Goal: Transaction & Acquisition: Purchase product/service

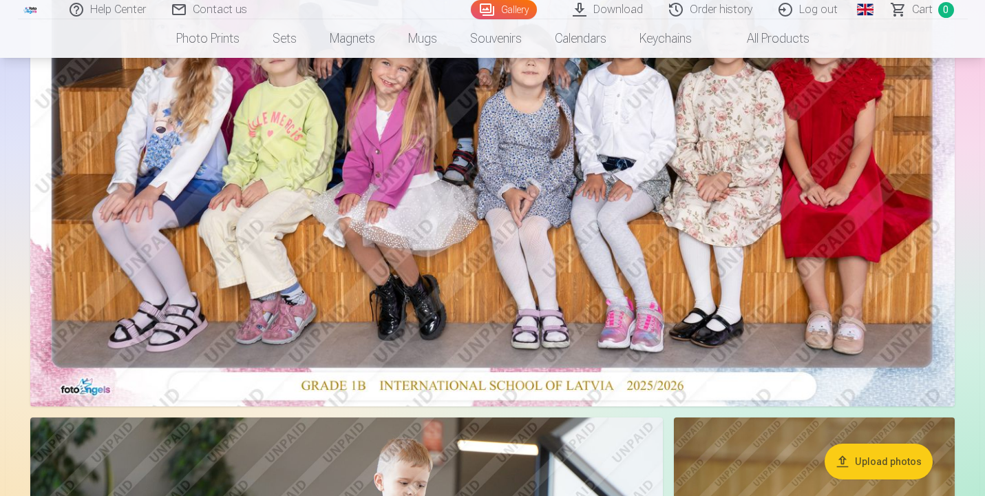
scroll to position [375, 0]
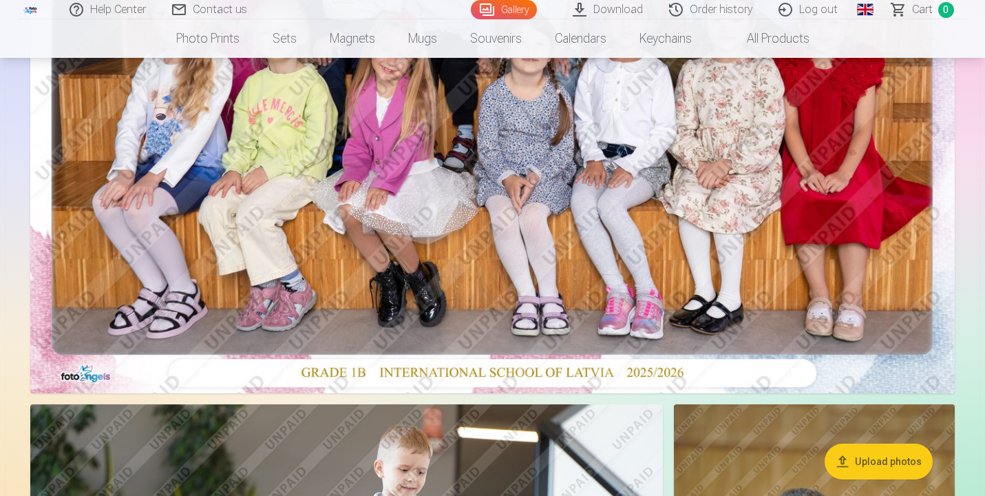
click at [607, 171] on img at bounding box center [492, 84] width 925 height 617
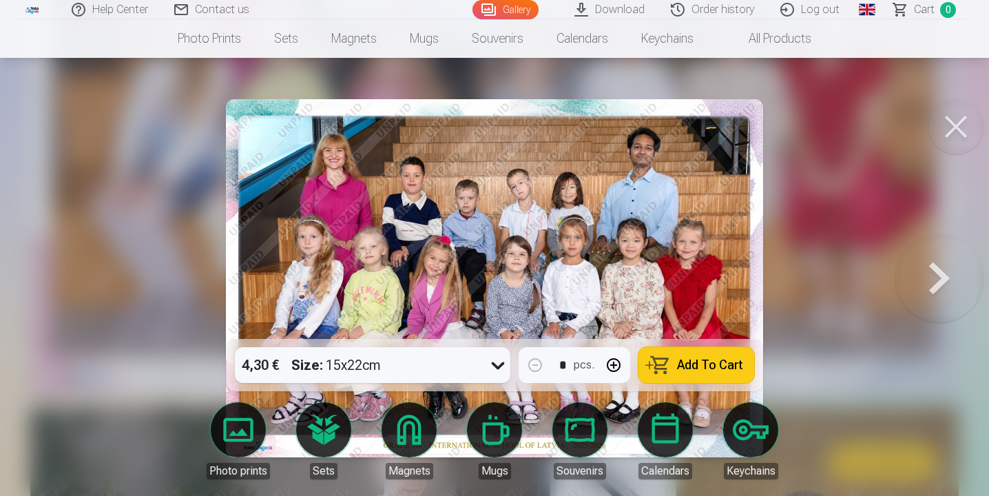
click at [726, 369] on span "Add To Cart" at bounding box center [710, 365] width 66 height 12
click at [941, 280] on button at bounding box center [939, 278] width 88 height 94
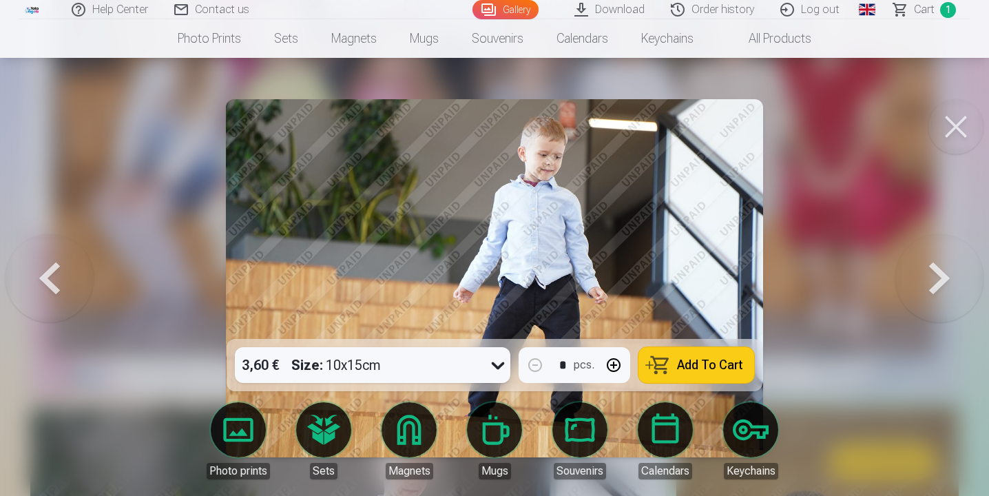
click at [941, 280] on button at bounding box center [939, 278] width 88 height 94
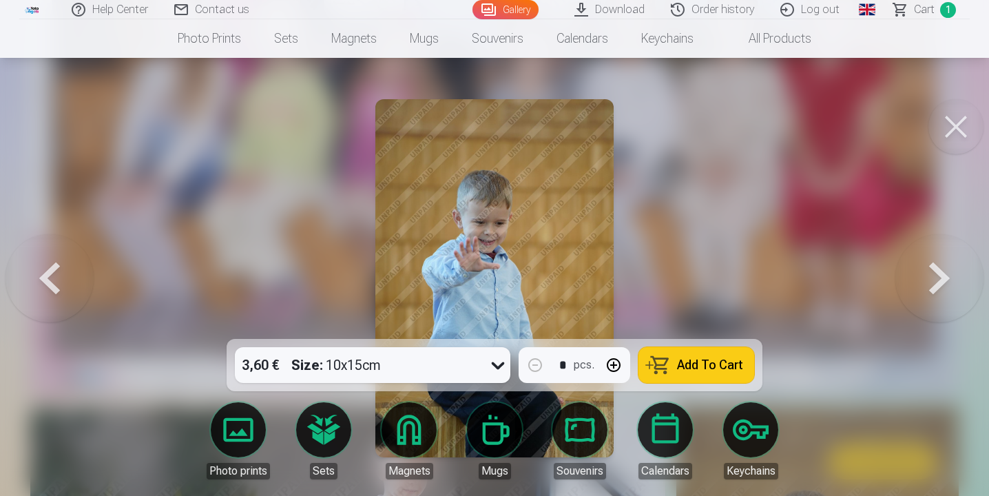
click at [941, 280] on button at bounding box center [939, 278] width 88 height 94
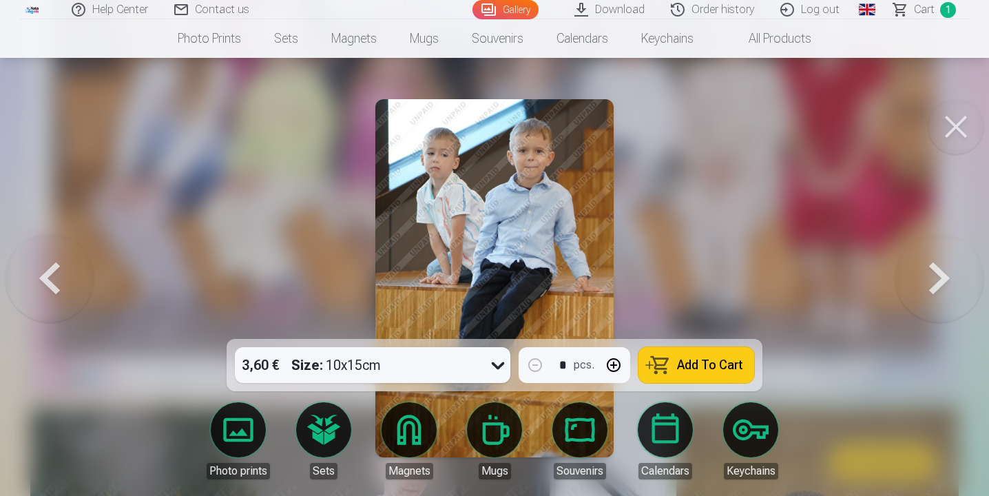
click at [941, 280] on button at bounding box center [939, 278] width 88 height 94
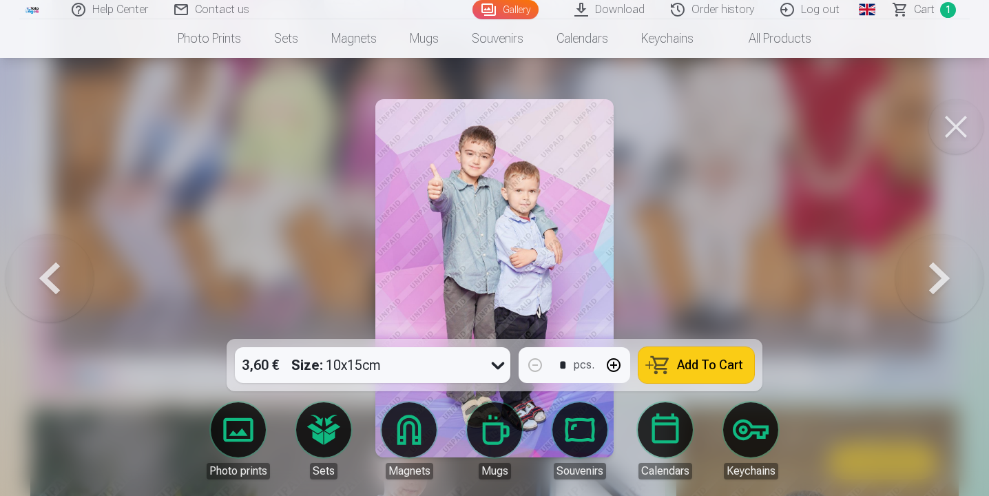
click at [714, 361] on span "Add To Cart" at bounding box center [710, 365] width 66 height 12
click at [924, 264] on button at bounding box center [939, 278] width 88 height 94
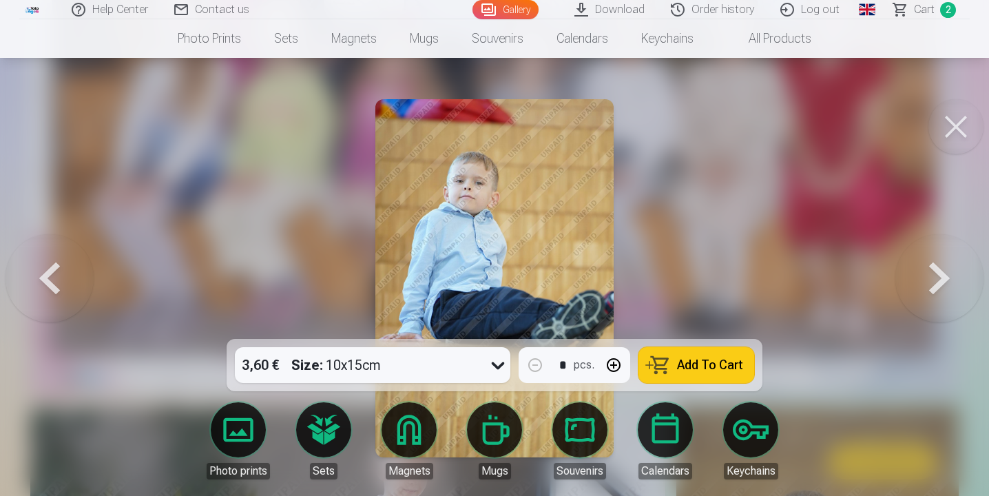
click at [924, 264] on button at bounding box center [939, 278] width 88 height 94
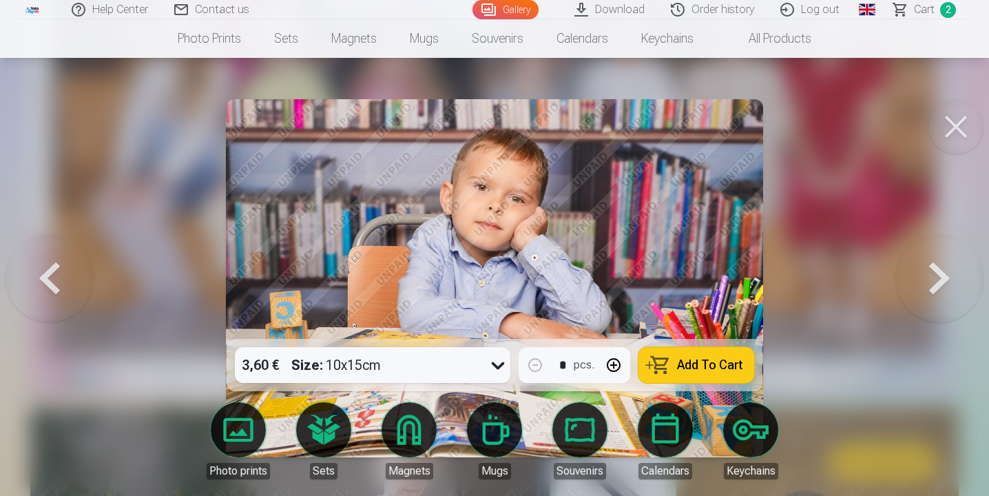
click at [715, 361] on span "Add To Cart" at bounding box center [710, 365] width 66 height 12
click at [937, 277] on button at bounding box center [939, 278] width 88 height 94
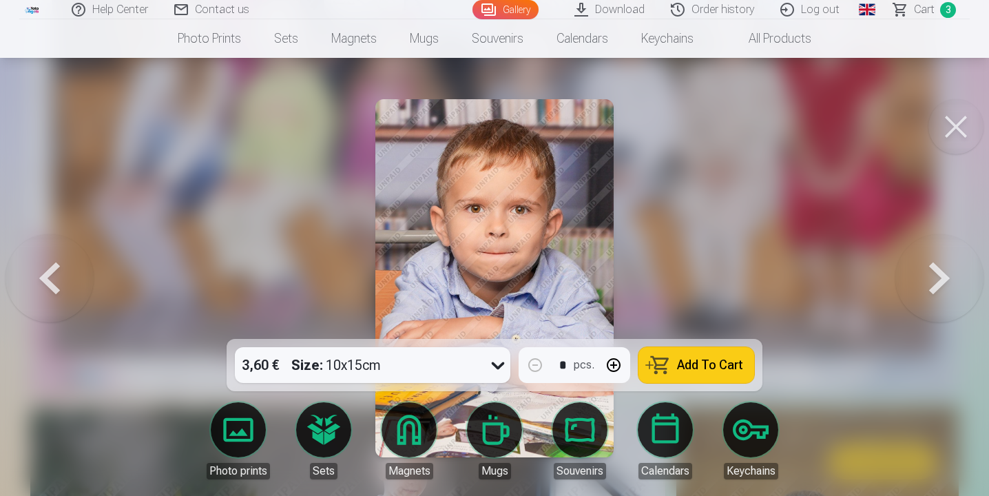
click at [937, 277] on button at bounding box center [939, 278] width 88 height 94
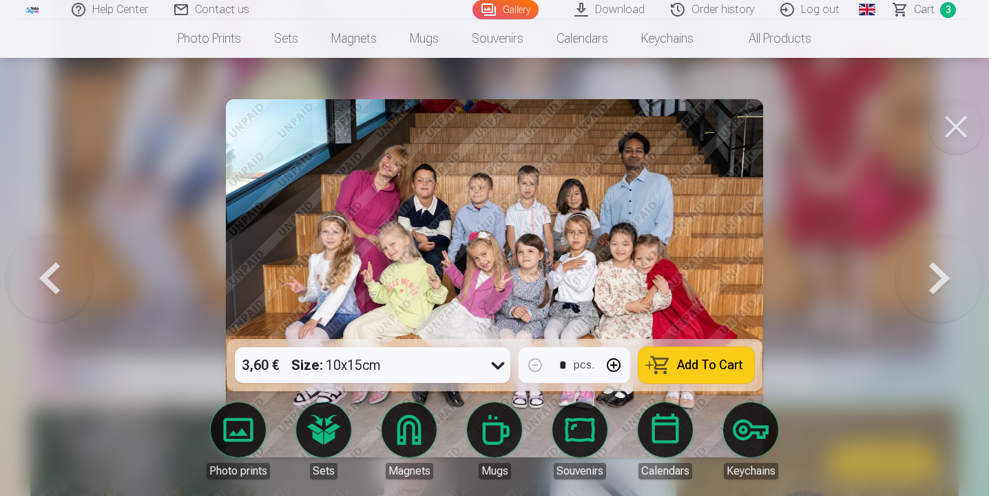
click at [937, 277] on button at bounding box center [939, 278] width 88 height 94
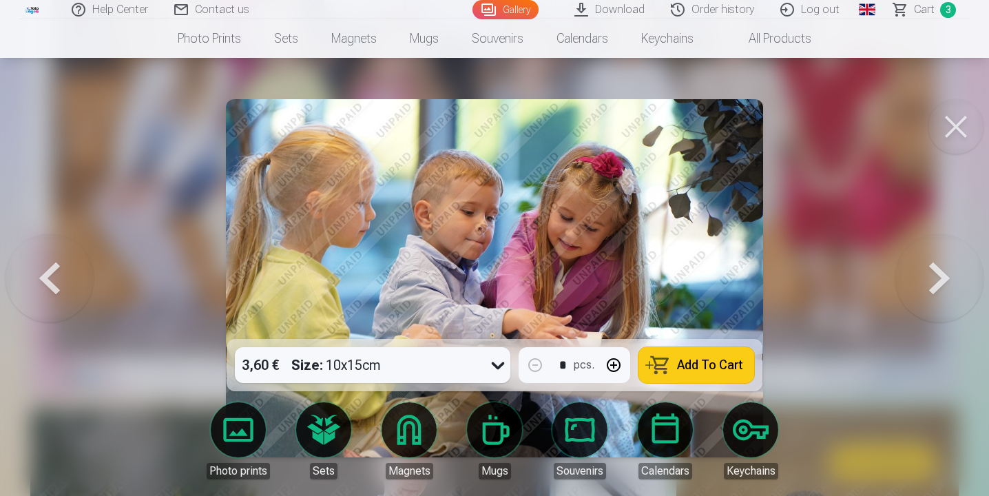
click at [717, 364] on span "Add To Cart" at bounding box center [710, 365] width 66 height 12
click at [954, 272] on button at bounding box center [939, 278] width 88 height 94
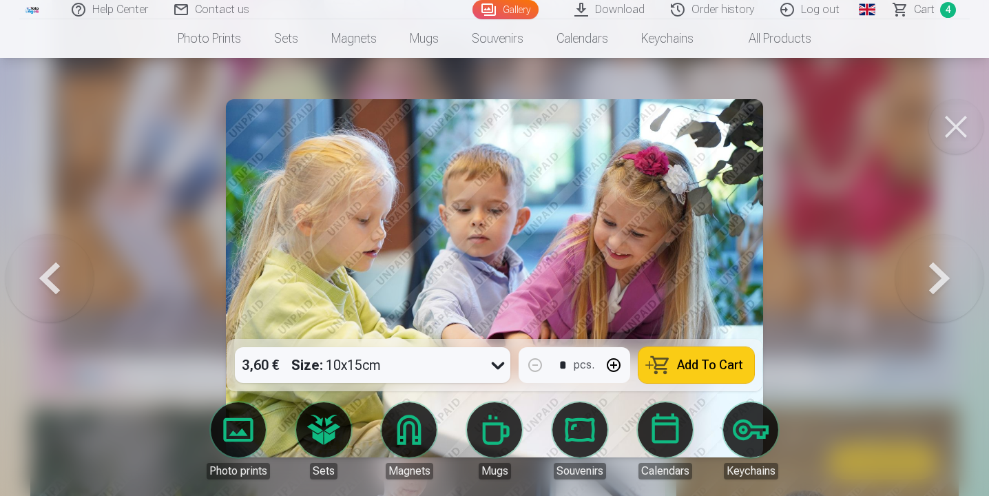
click at [954, 272] on button at bounding box center [939, 278] width 88 height 94
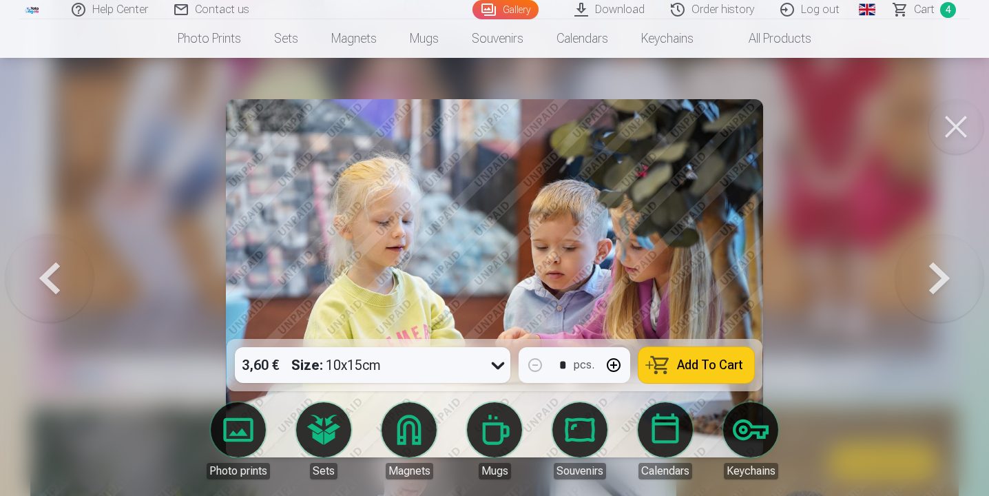
click at [685, 366] on span "Add To Cart" at bounding box center [710, 365] width 66 height 12
click at [952, 261] on button at bounding box center [939, 278] width 88 height 94
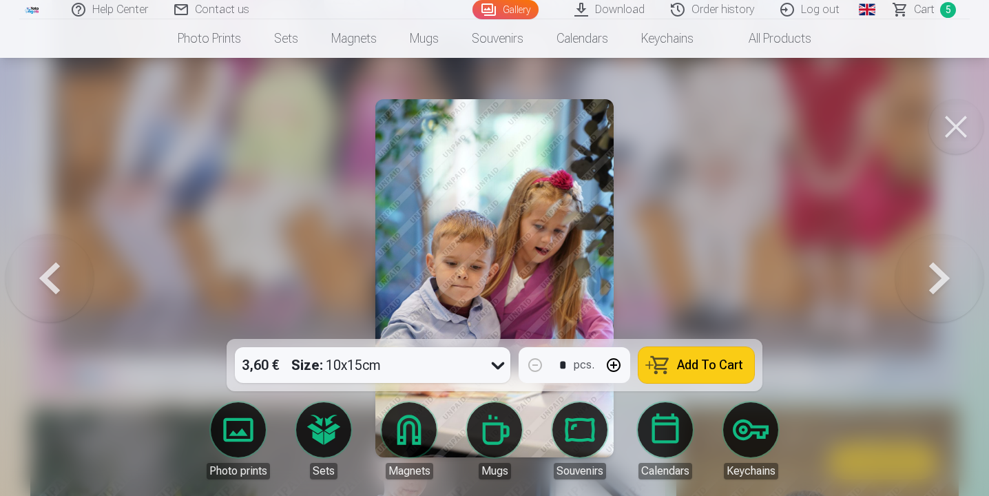
click at [950, 273] on button at bounding box center [939, 278] width 88 height 94
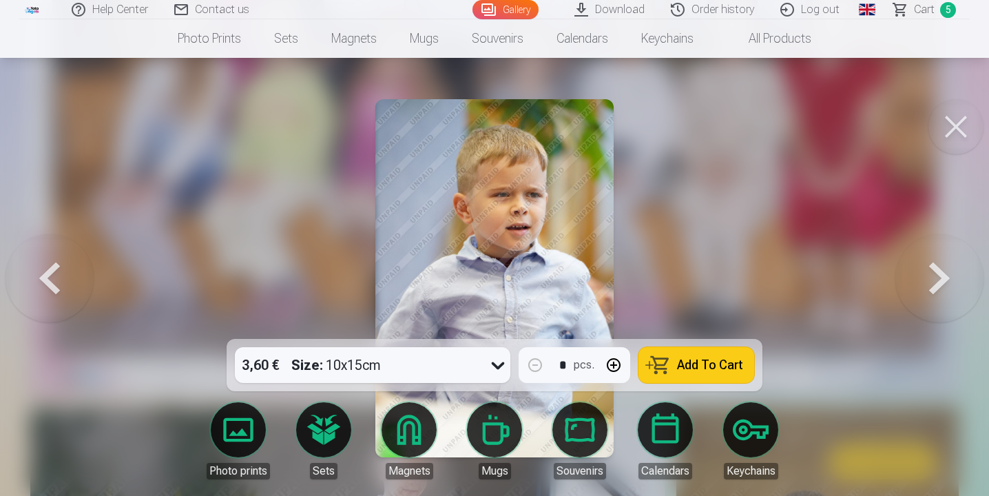
click at [700, 361] on span "Add To Cart" at bounding box center [710, 365] width 66 height 12
click at [954, 289] on button at bounding box center [939, 278] width 88 height 94
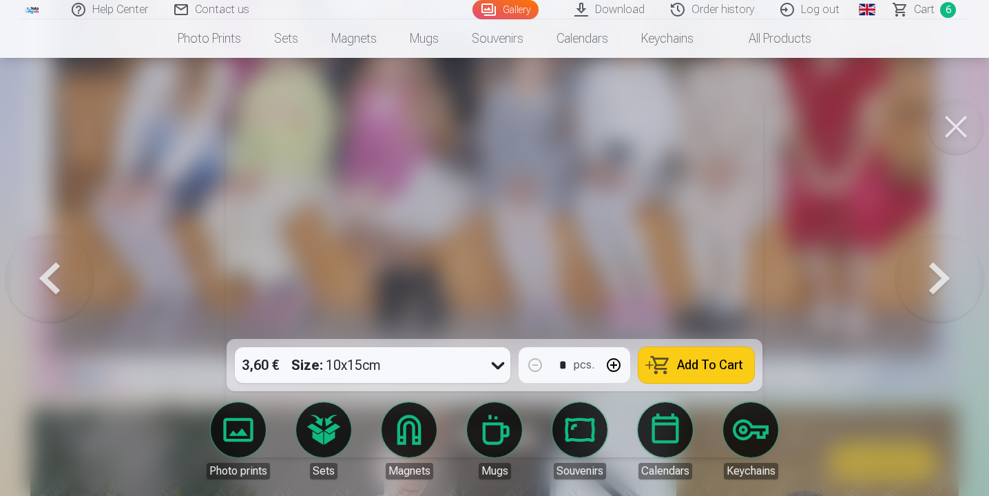
click at [708, 371] on span "Add To Cart" at bounding box center [710, 365] width 66 height 12
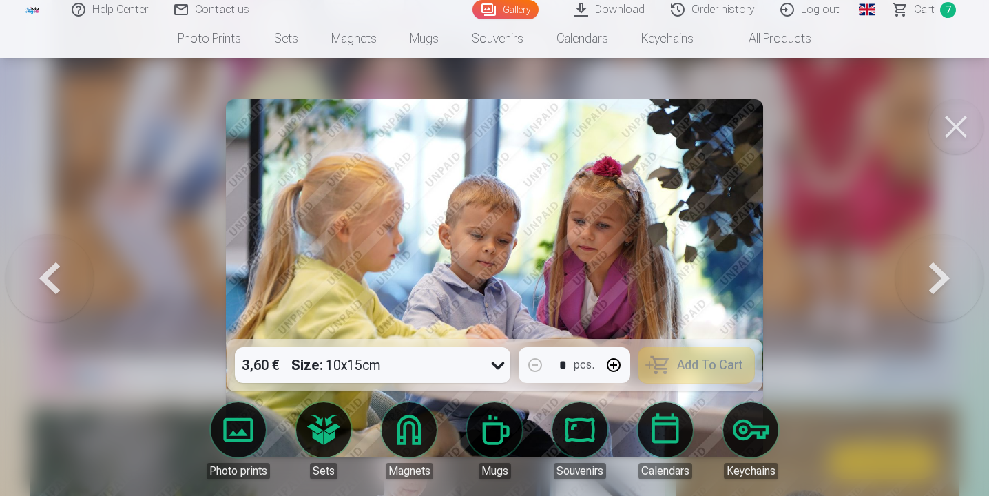
click at [939, 298] on button at bounding box center [939, 278] width 88 height 94
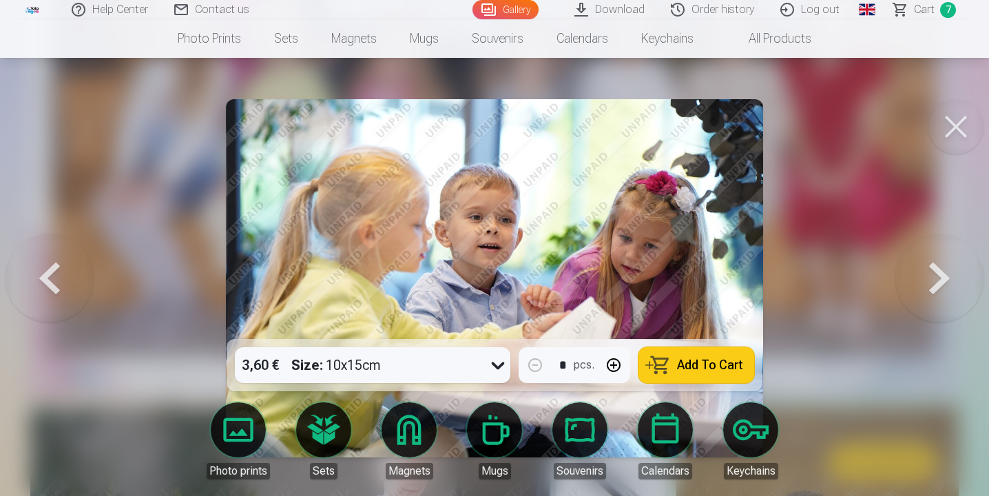
click at [939, 298] on button at bounding box center [939, 278] width 88 height 94
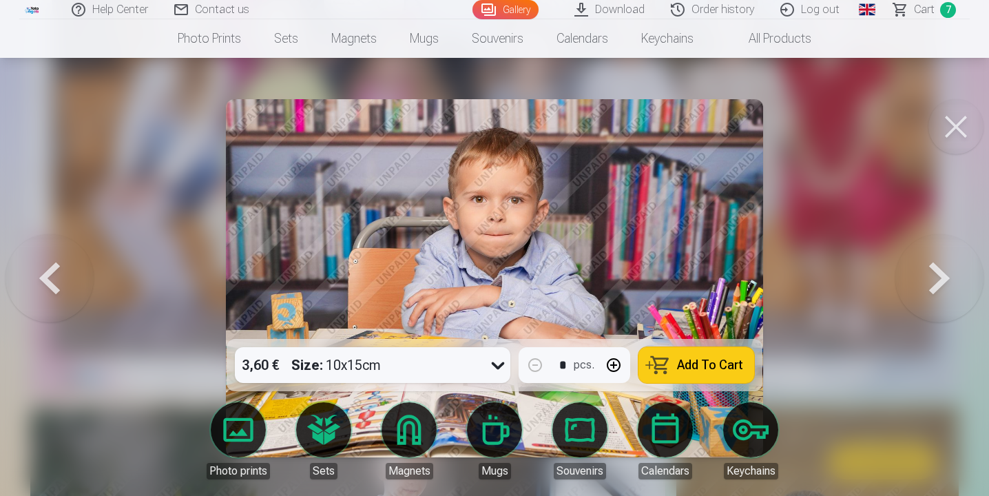
click at [939, 298] on button at bounding box center [939, 278] width 88 height 94
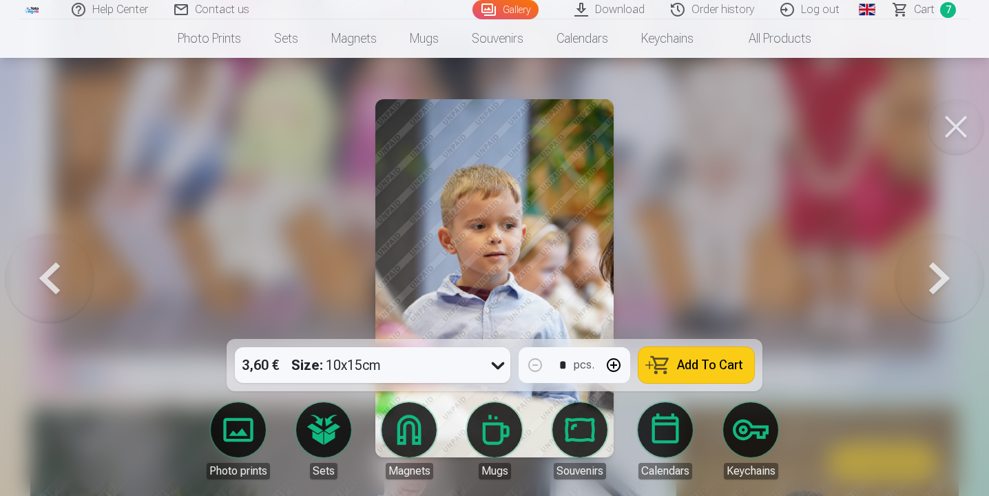
click at [939, 298] on button at bounding box center [939, 278] width 88 height 94
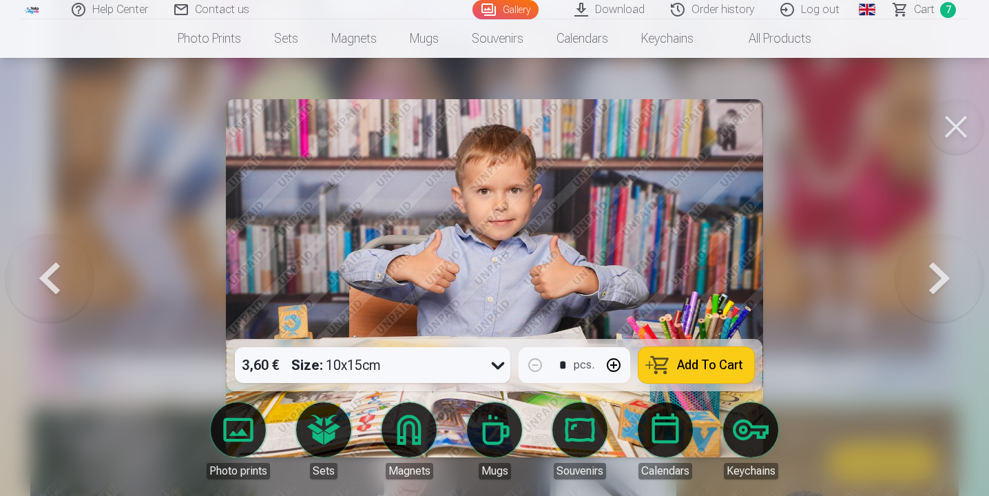
click at [939, 298] on button at bounding box center [939, 278] width 88 height 94
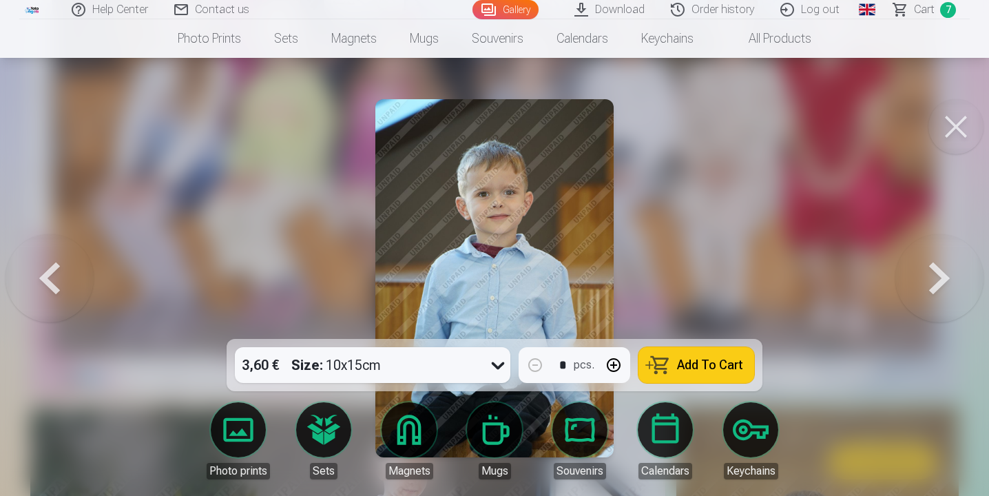
click at [50, 274] on button at bounding box center [50, 278] width 88 height 94
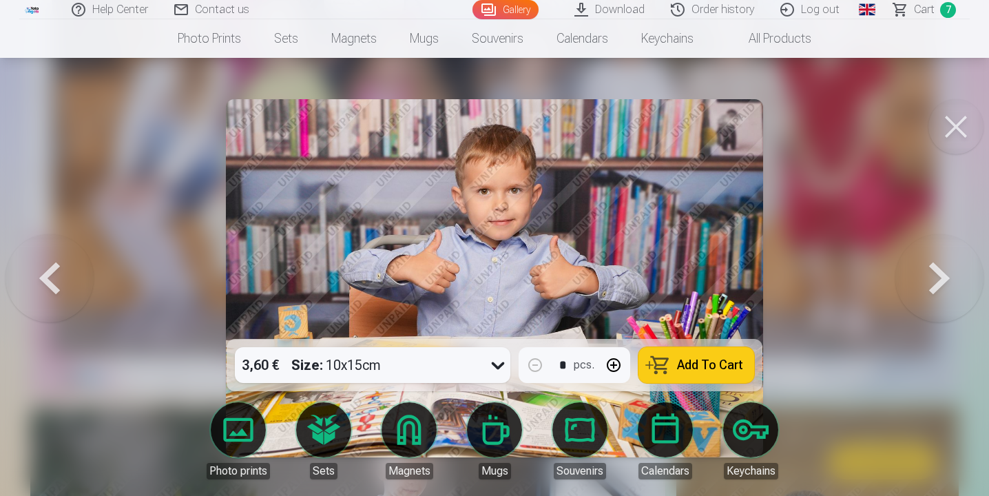
click at [681, 372] on button "Add To Cart" at bounding box center [696, 365] width 116 height 36
click at [922, 286] on button at bounding box center [939, 278] width 88 height 94
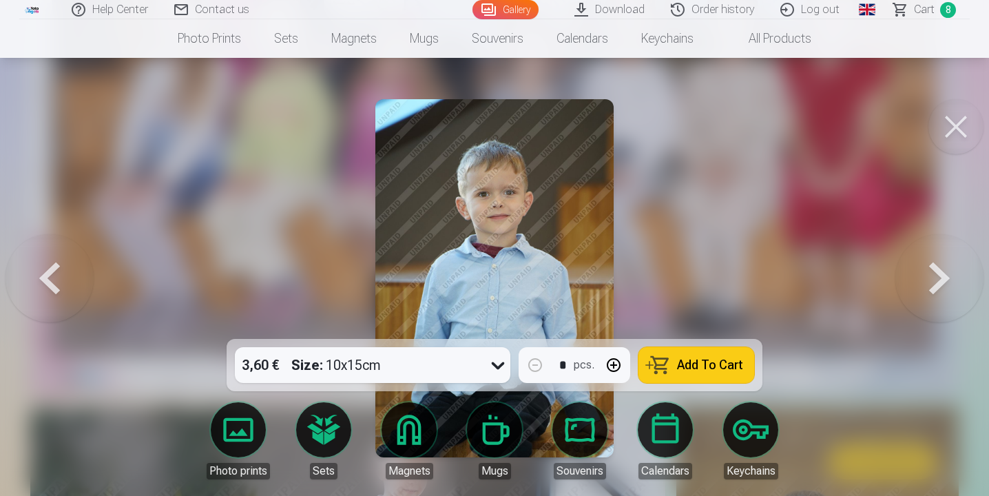
click at [922, 286] on button at bounding box center [939, 278] width 88 height 94
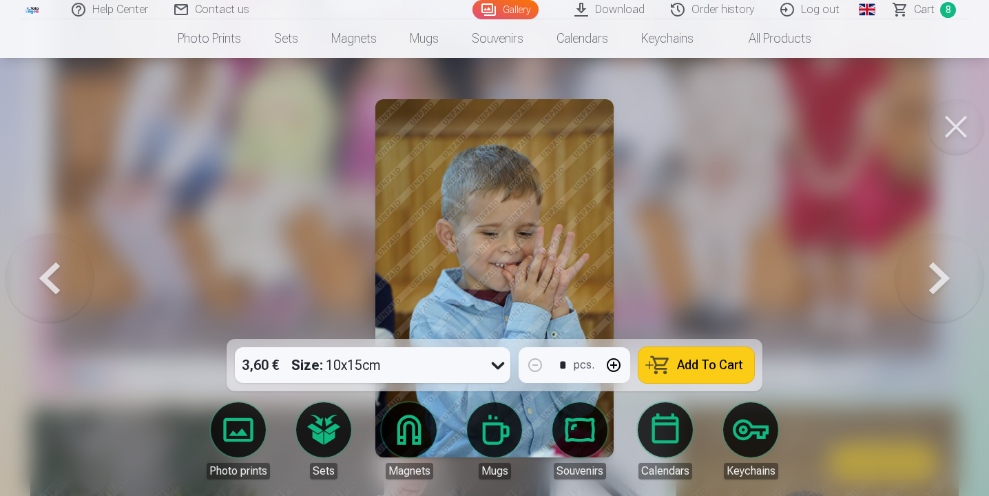
click at [922, 286] on button at bounding box center [939, 278] width 88 height 94
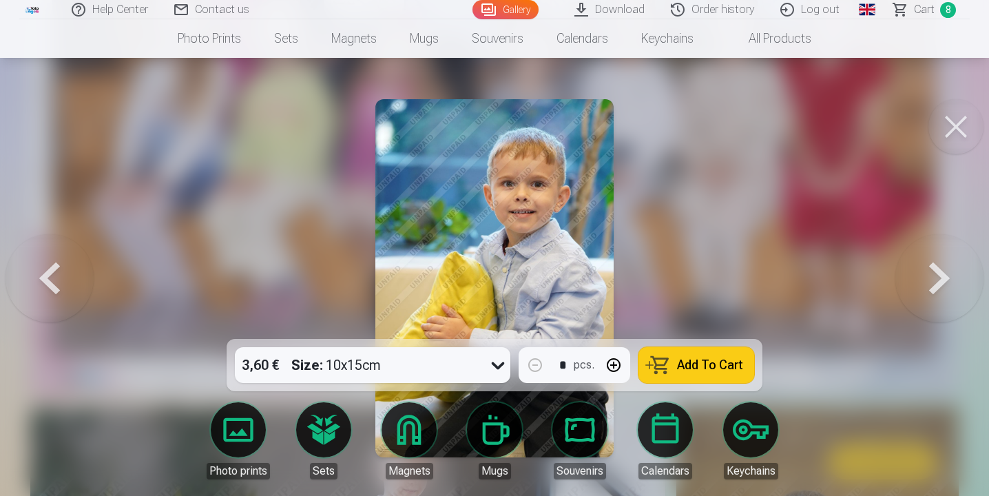
click at [922, 286] on button at bounding box center [939, 278] width 88 height 94
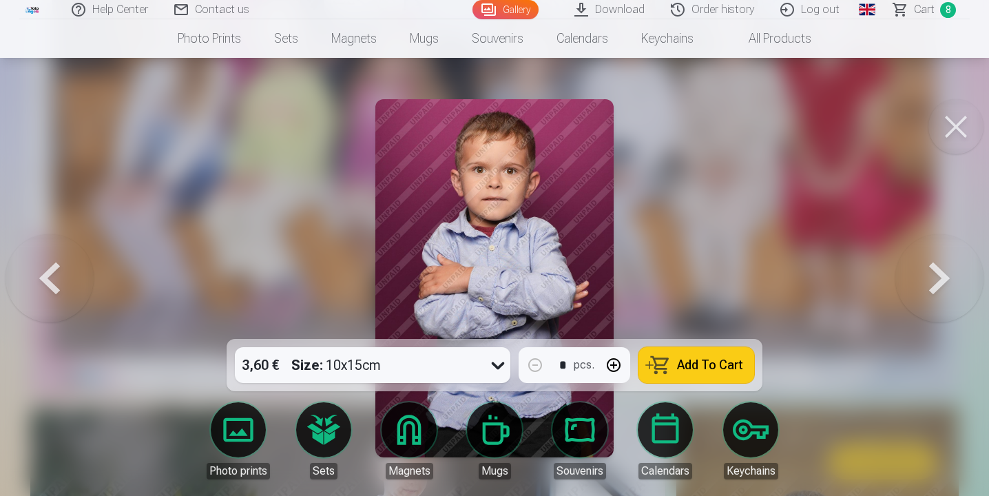
click at [922, 286] on button at bounding box center [939, 278] width 88 height 94
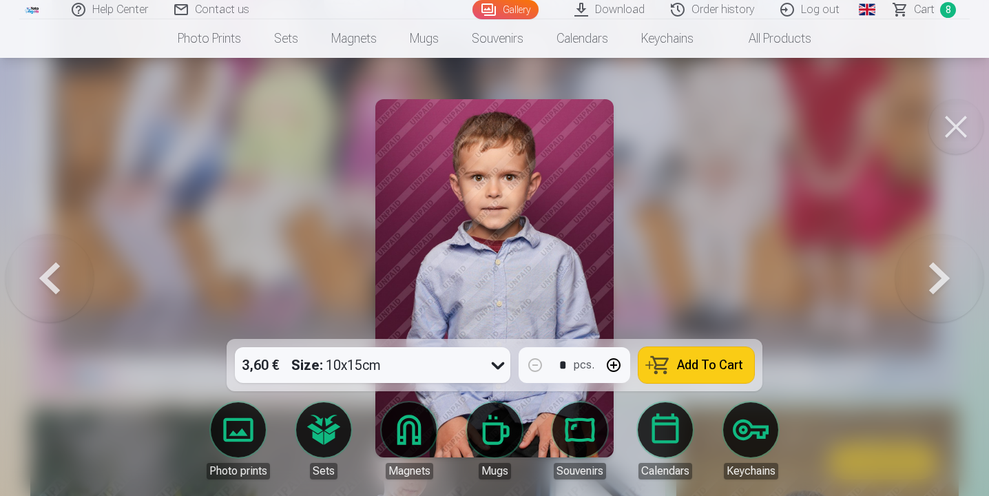
click at [922, 286] on button at bounding box center [939, 278] width 88 height 94
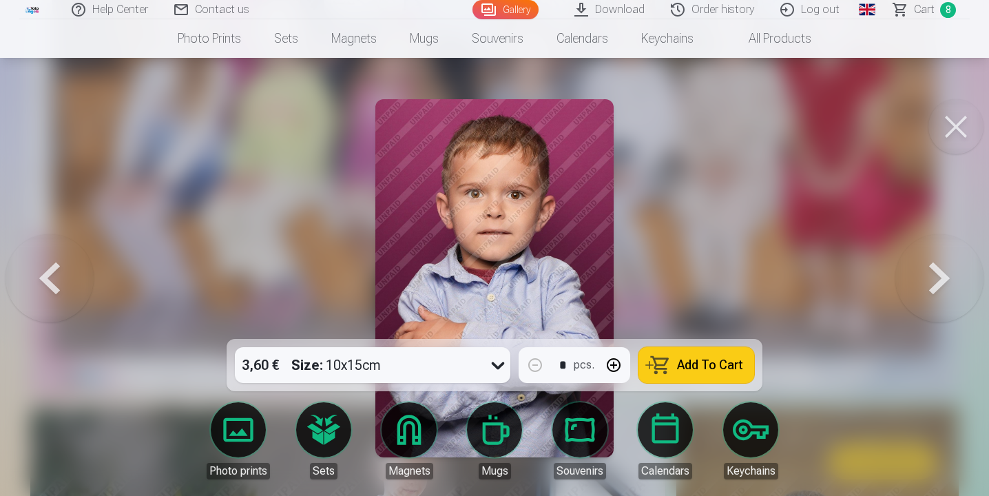
click at [922, 286] on button at bounding box center [939, 278] width 88 height 94
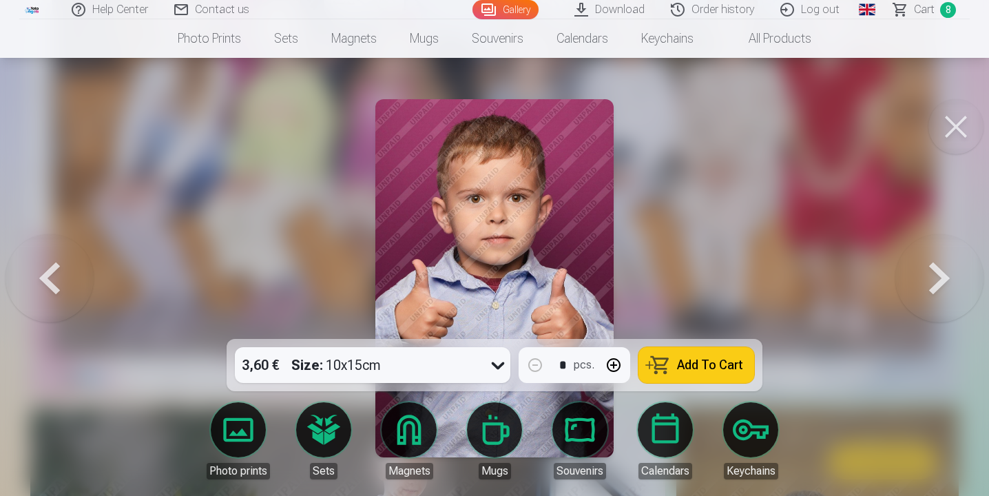
click at [717, 376] on button "Add To Cart" at bounding box center [696, 365] width 116 height 36
click at [956, 283] on button at bounding box center [939, 278] width 88 height 94
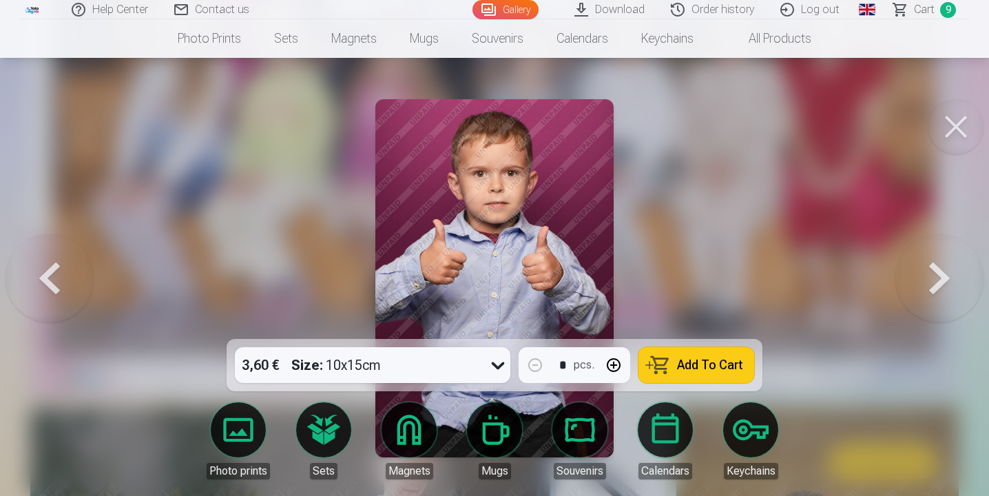
click at [956, 283] on button at bounding box center [939, 278] width 88 height 94
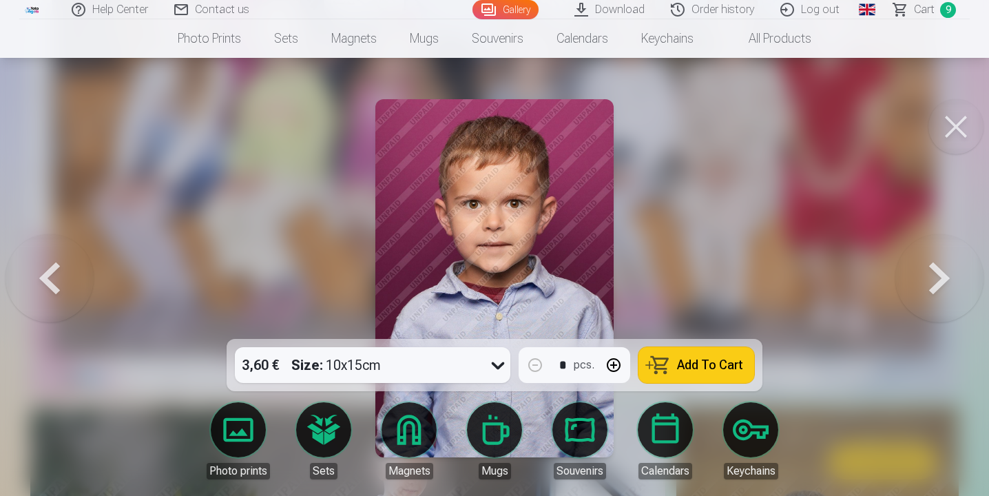
click at [956, 283] on button at bounding box center [939, 278] width 88 height 94
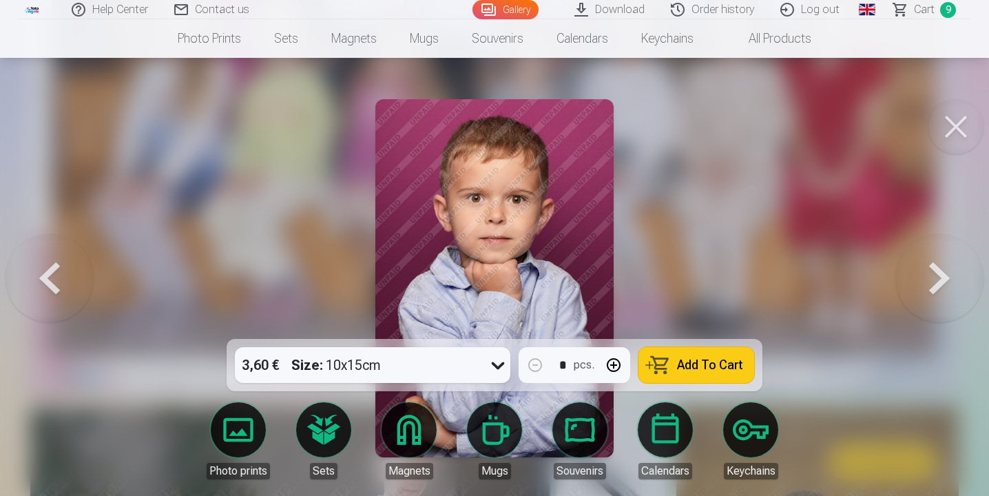
click at [956, 283] on button at bounding box center [939, 278] width 88 height 94
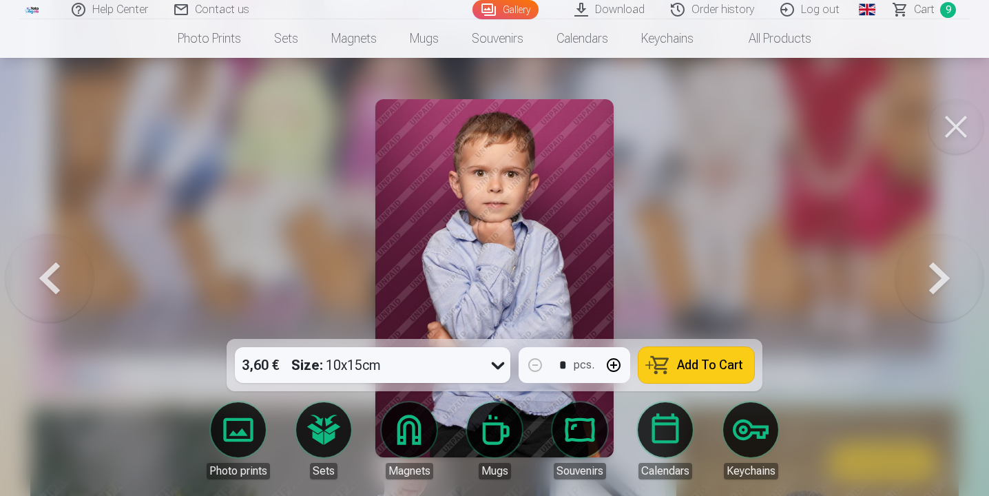
click at [956, 283] on button at bounding box center [939, 278] width 88 height 94
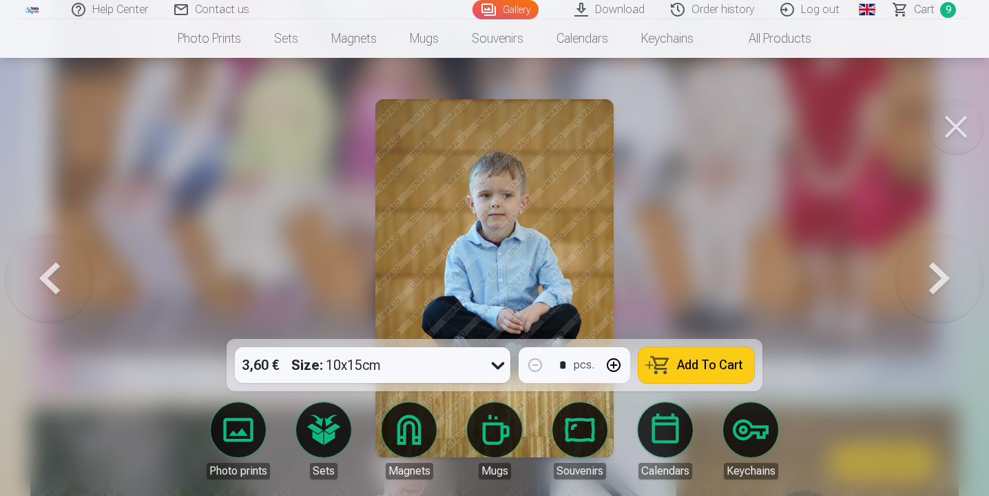
click at [956, 283] on button at bounding box center [939, 278] width 88 height 94
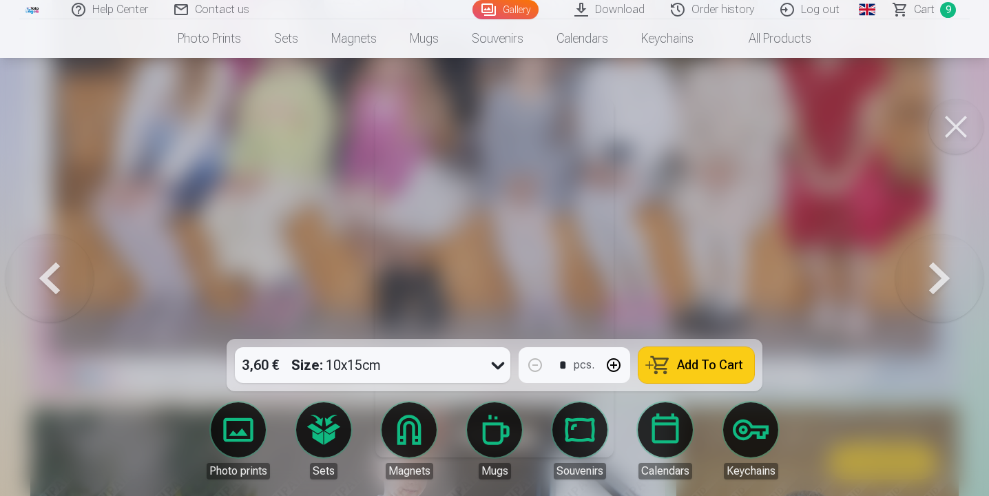
click at [956, 283] on button at bounding box center [939, 278] width 88 height 94
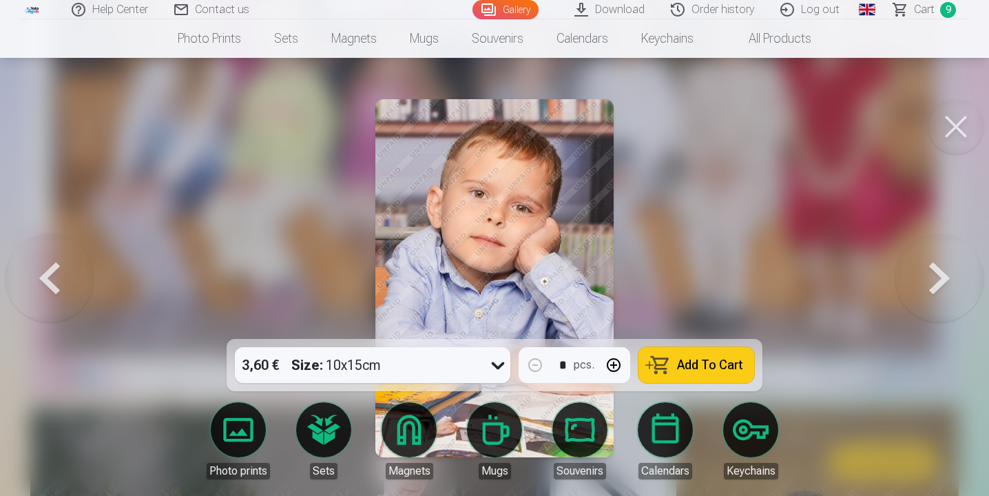
click at [932, 289] on button at bounding box center [939, 278] width 88 height 94
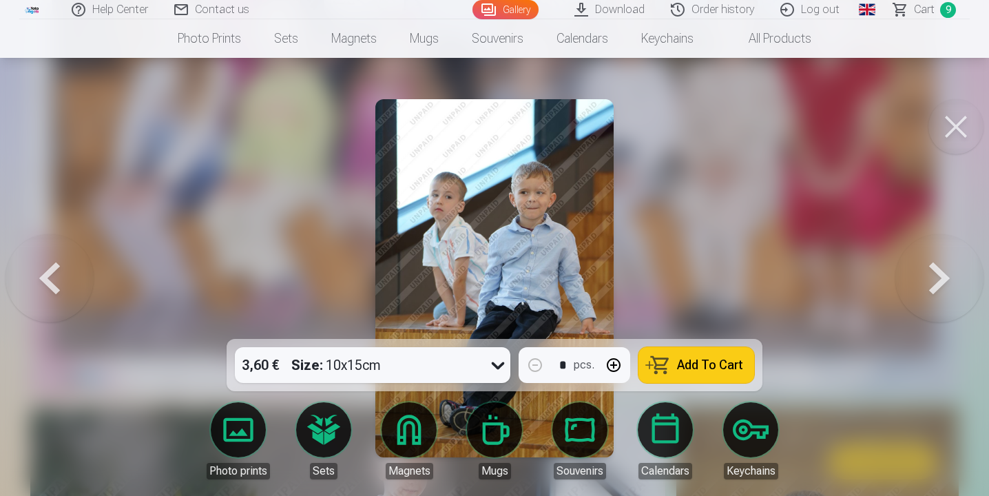
click at [932, 289] on button at bounding box center [939, 278] width 88 height 94
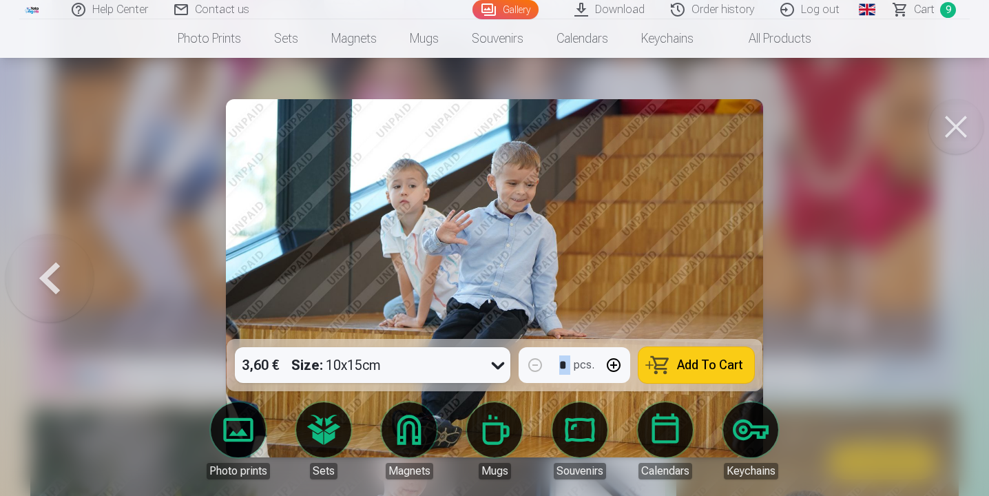
click at [932, 289] on div at bounding box center [494, 248] width 989 height 496
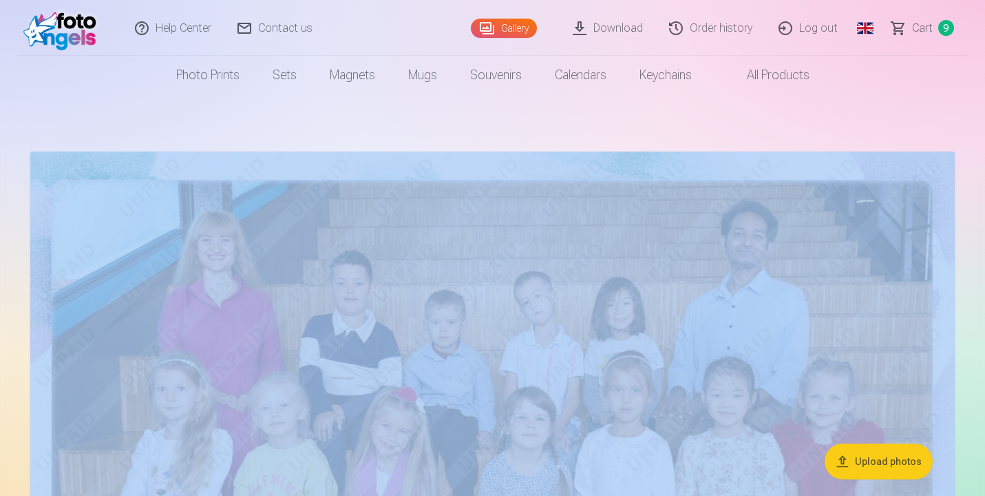
click at [923, 36] on link "Сart 9" at bounding box center [923, 28] width 89 height 56
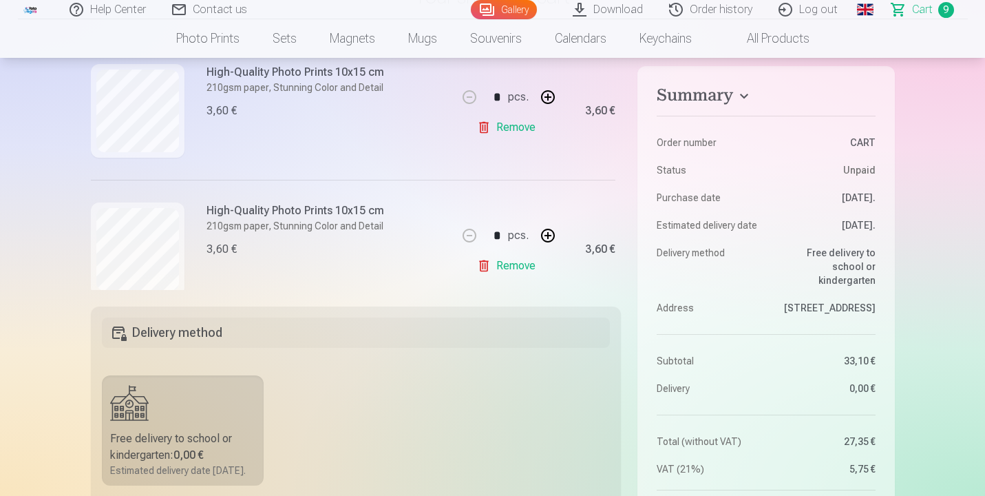
scroll to position [536, 0]
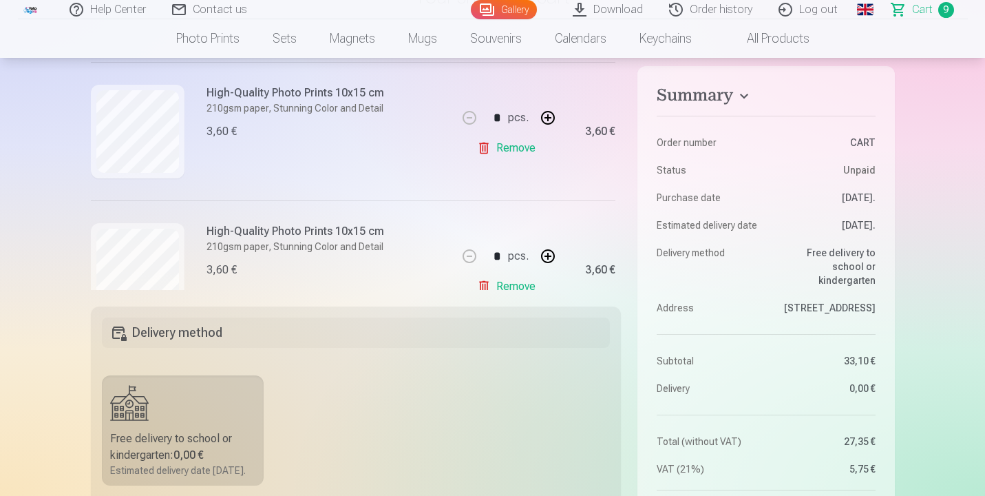
click at [487, 282] on link "Remove" at bounding box center [509, 287] width 64 height 28
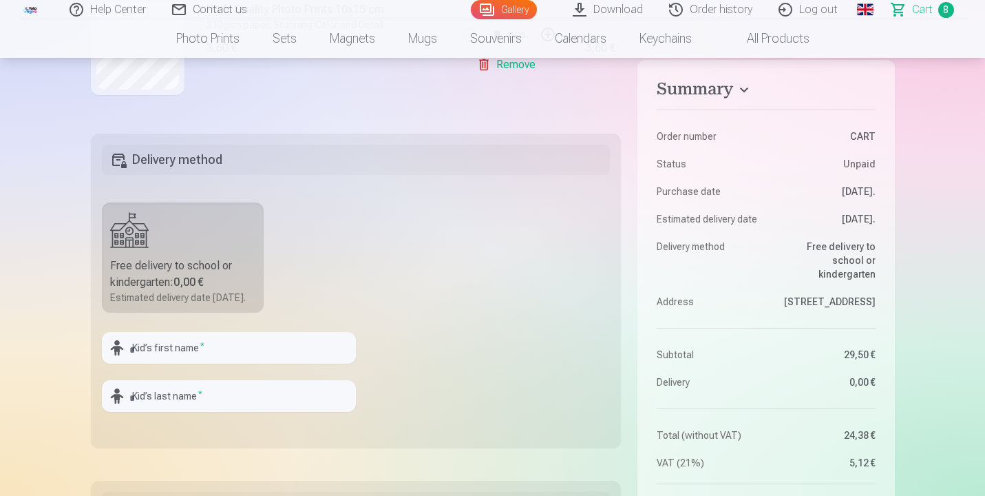
scroll to position [334, 0]
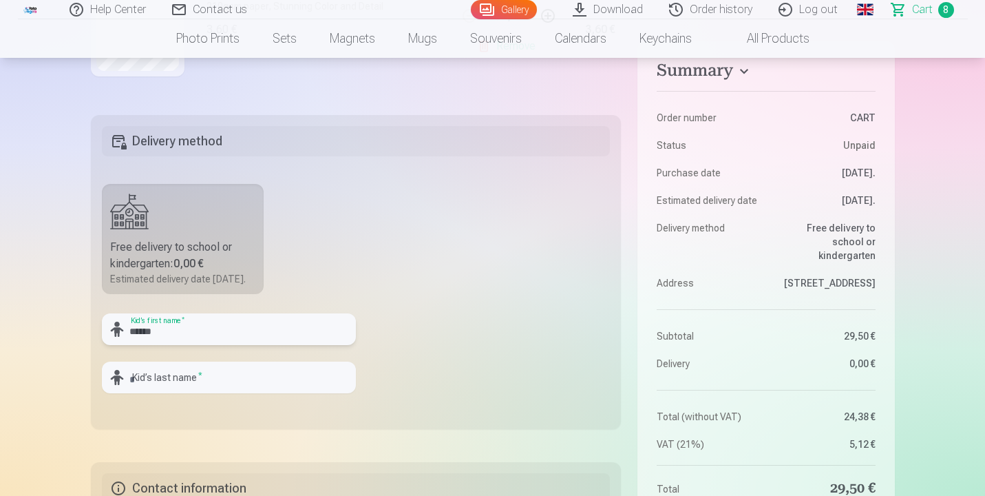
type input "******"
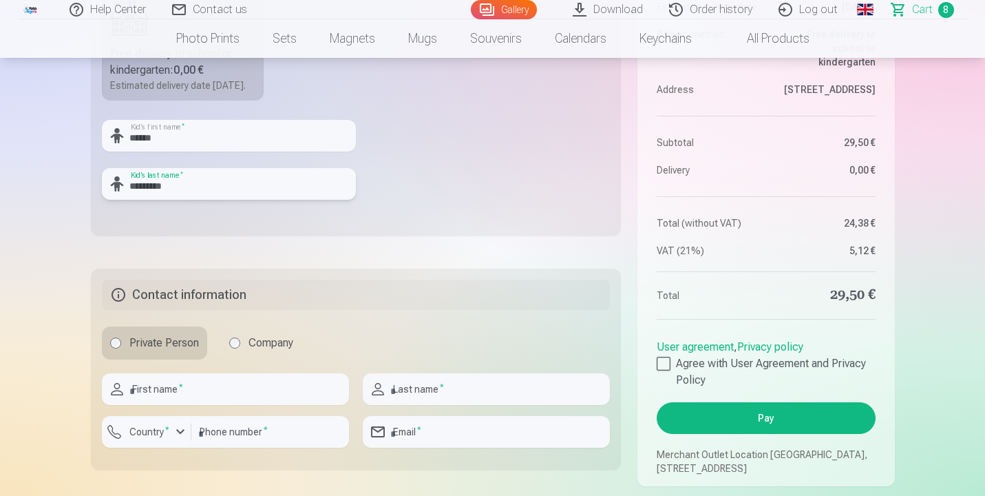
scroll to position [534, 0]
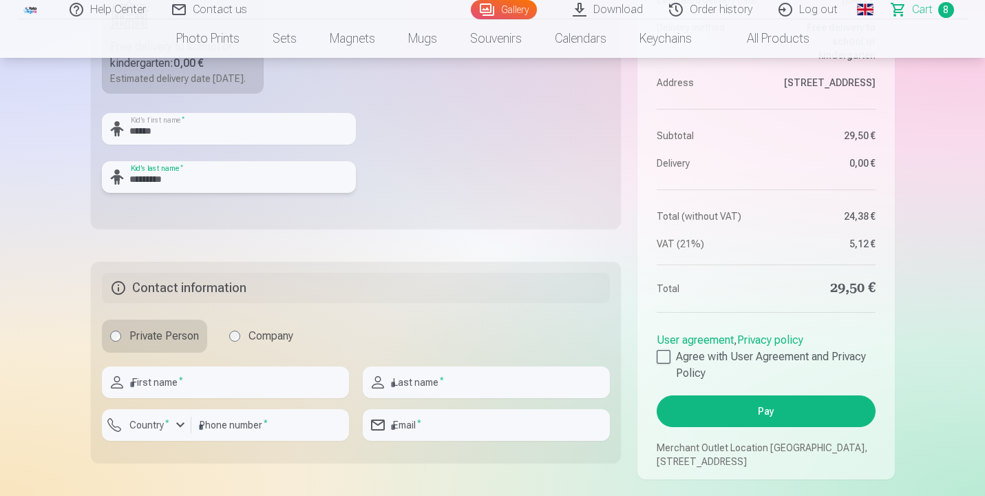
type input "*********"
type input "*****"
type input "**********"
click at [171, 428] on button "Country *" at bounding box center [147, 425] width 90 height 32
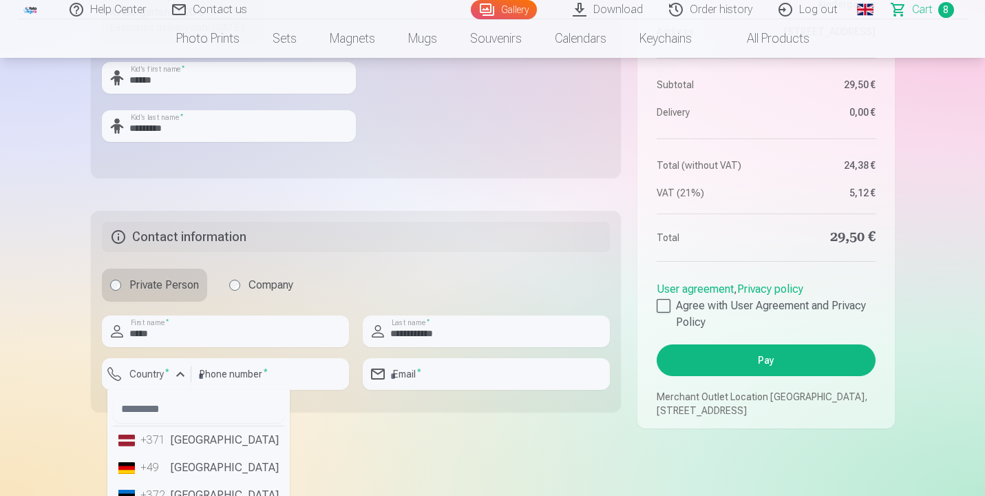
scroll to position [586, 0]
click at [180, 453] on li "+371 Latvia" at bounding box center [198, 440] width 171 height 28
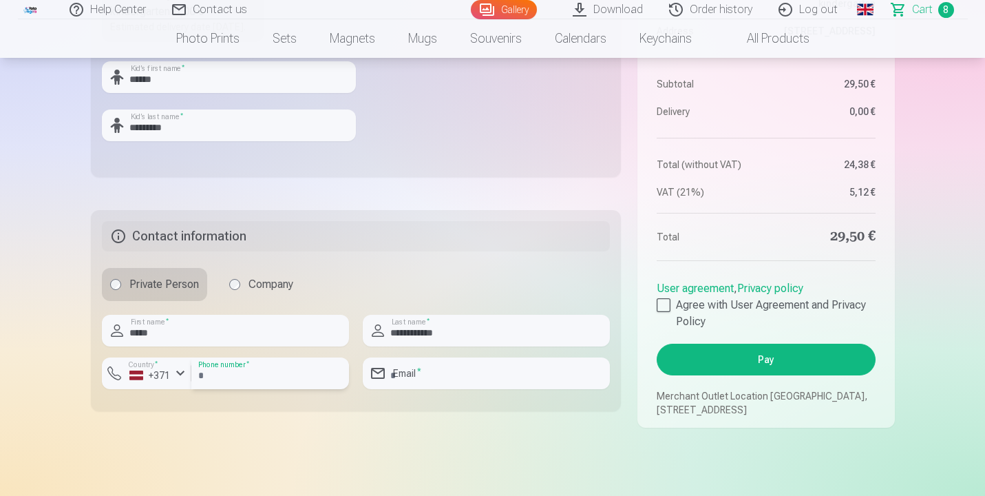
click at [258, 389] on input "number" at bounding box center [270, 373] width 158 height 32
type input "********"
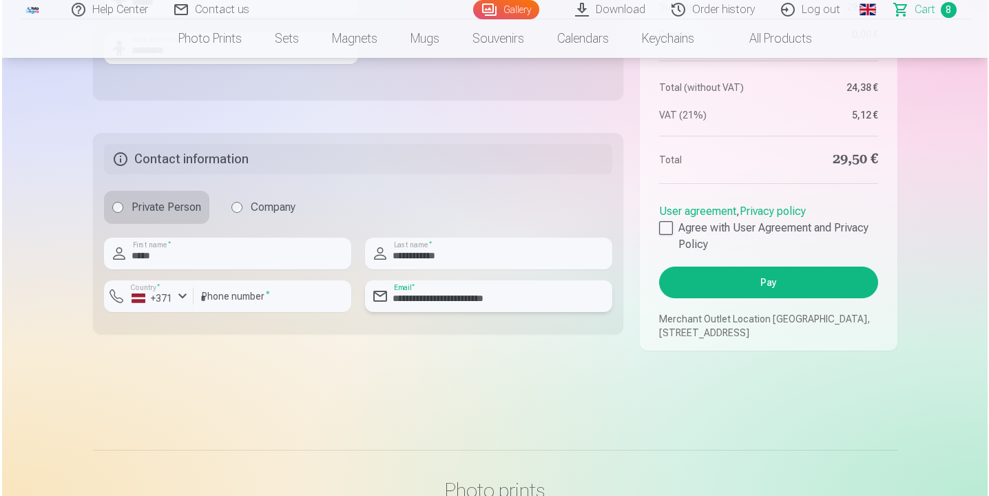
scroll to position [671, 0]
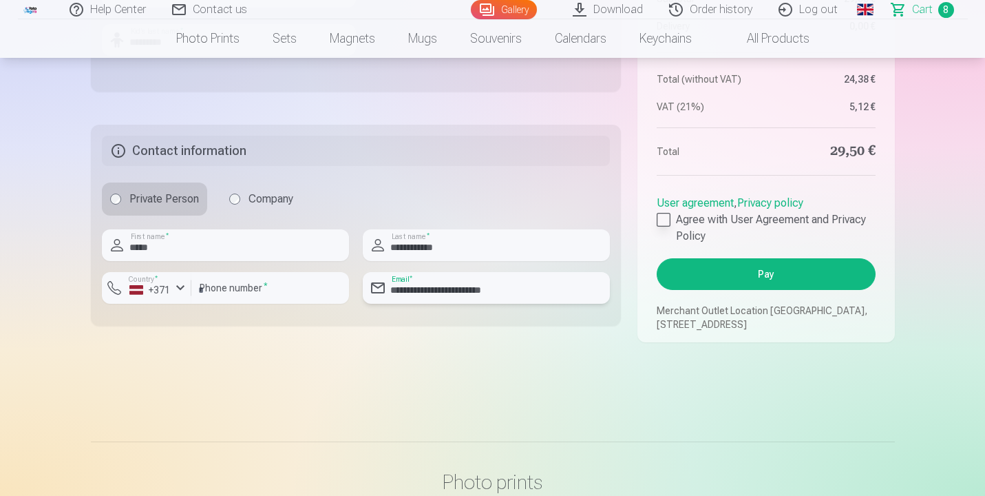
type input "**********"
click at [660, 227] on div at bounding box center [664, 220] width 14 height 14
click at [737, 290] on button "Pay" at bounding box center [766, 274] width 218 height 32
